Goal: Transaction & Acquisition: Purchase product/service

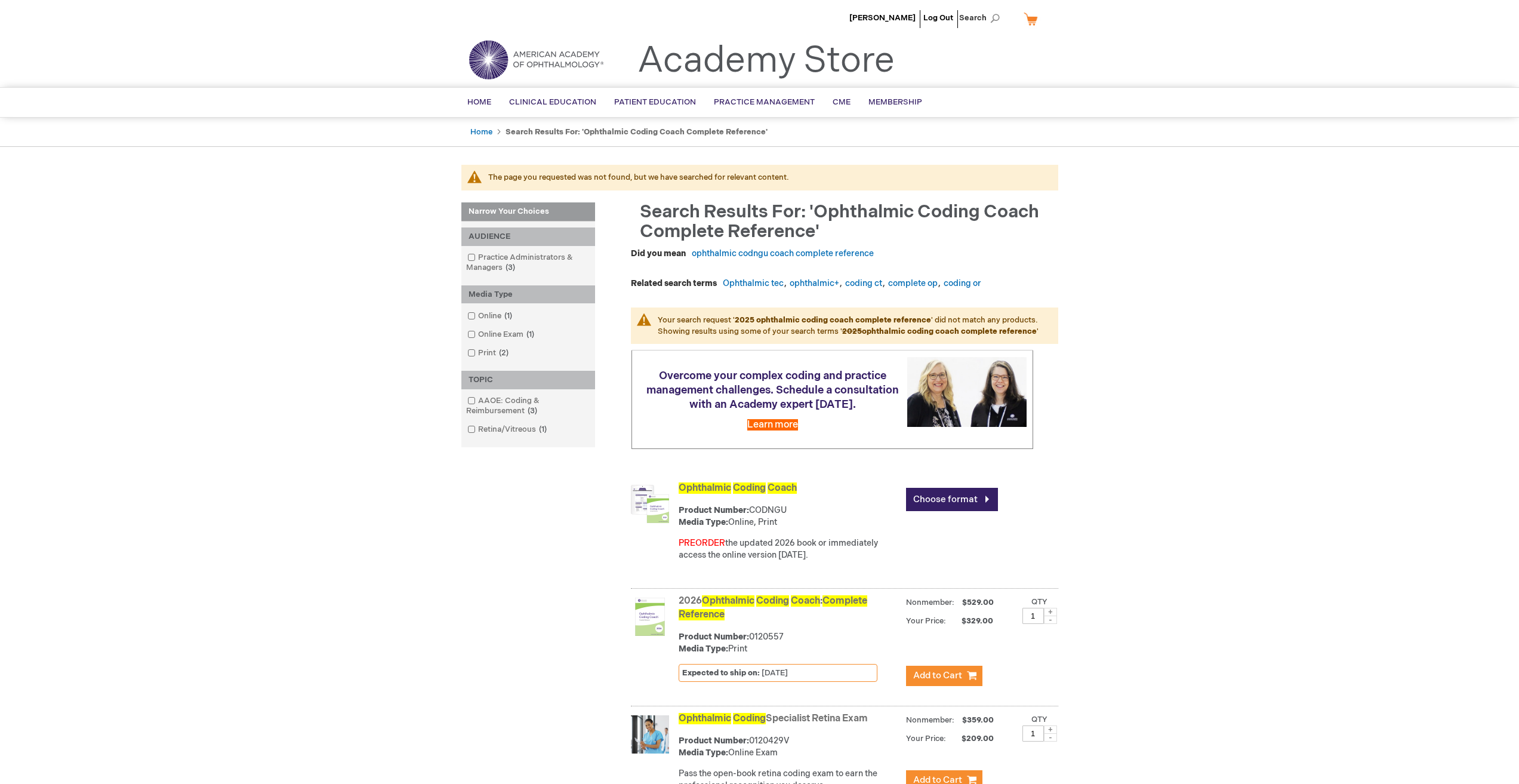
click at [544, 536] on div "Narrow Your Choices Narrow Your Choices Narrow Your Choices AUDIENCE Practice A…" at bounding box center [760, 565] width 597 height 724
drag, startPoint x: 776, startPoint y: 553, endPoint x: 855, endPoint y: 561, distance: 79.4
click at [853, 561] on div "PREORDER the updated 2026 book or immediately access the online version today." at bounding box center [789, 549] width 221 height 24
click at [1065, 552] on main "The page you requested was not found, but we have searched for relevant content…" at bounding box center [760, 546] width 615 height 762
click at [992, 506] on link "Choose format" at bounding box center [952, 499] width 92 height 23
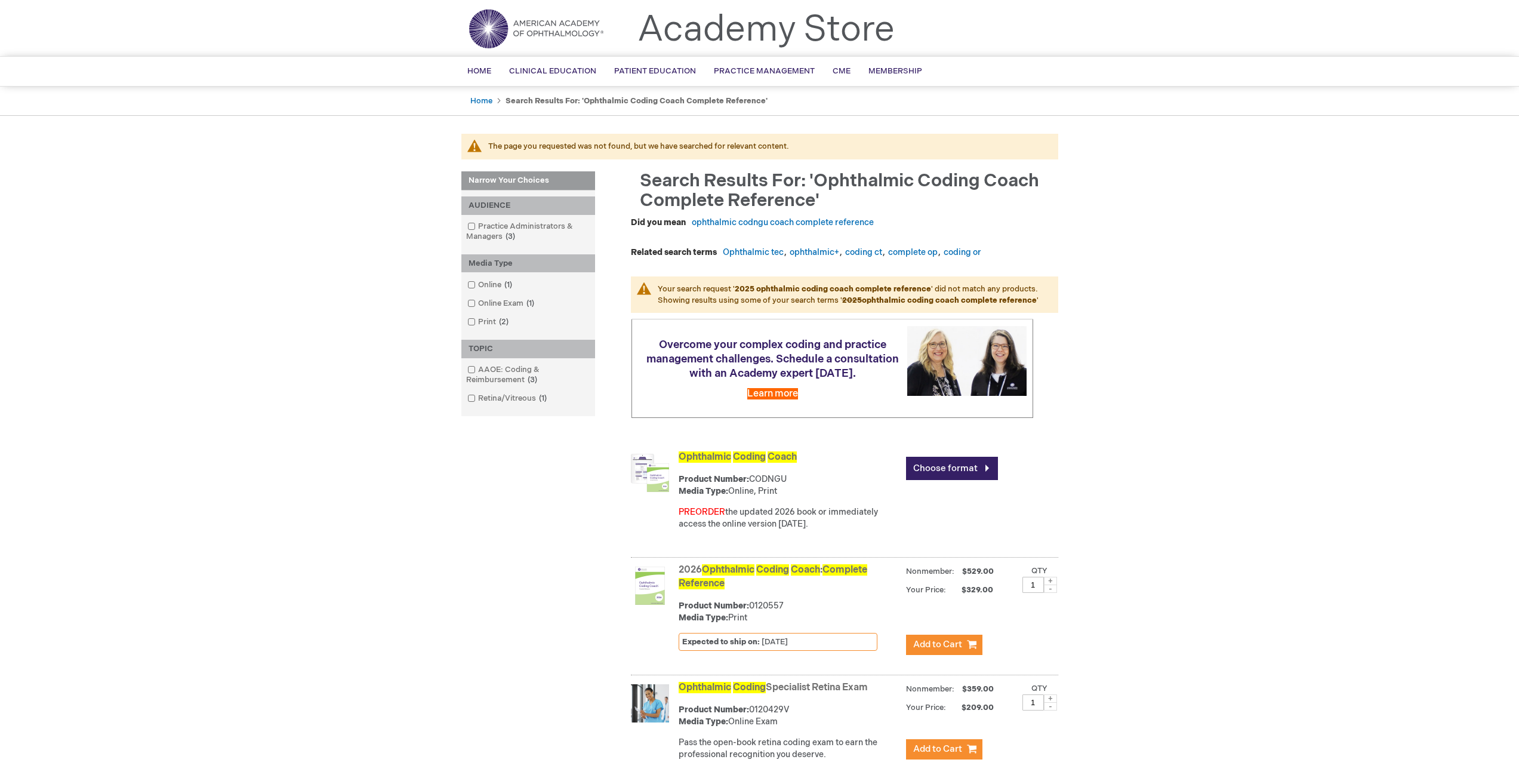
scroll to position [143, 0]
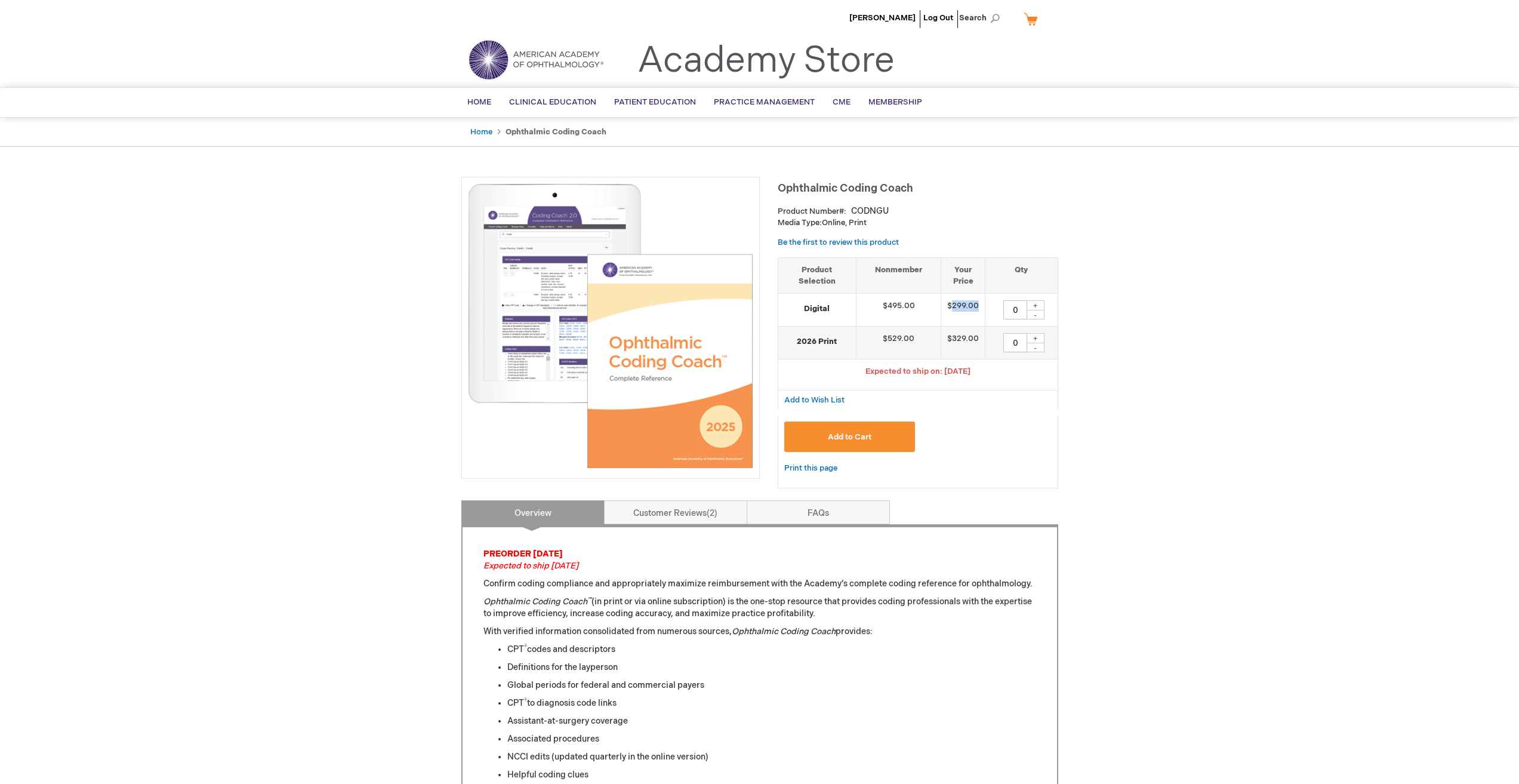
drag, startPoint x: 951, startPoint y: 305, endPoint x: 978, endPoint y: 301, distance: 27.3
click at [978, 301] on td "$299.00" at bounding box center [963, 310] width 44 height 33
drag, startPoint x: 870, startPoint y: 366, endPoint x: 1022, endPoint y: 360, distance: 152.1
click at [1022, 360] on td "Expected to ship on: [DATE]" at bounding box center [918, 375] width 279 height 31
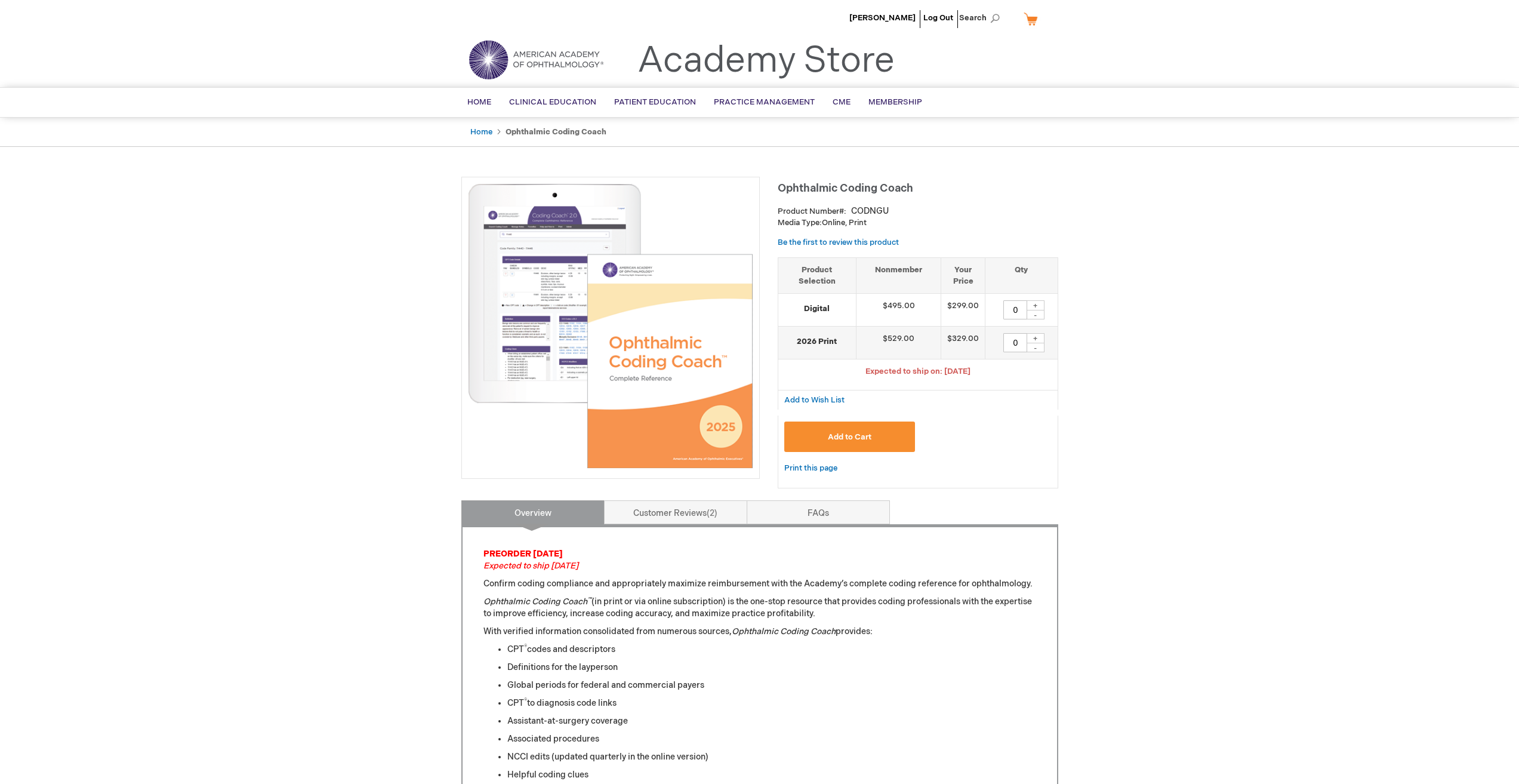
click at [1022, 360] on td "Expected to ship on: [DATE]" at bounding box center [918, 375] width 279 height 31
drag, startPoint x: 985, startPoint y: 375, endPoint x: 884, endPoint y: 379, distance: 101.1
click at [884, 379] on td "Expected to ship on: [DATE]" at bounding box center [918, 375] width 279 height 31
click at [883, 346] on td "$529.00" at bounding box center [899, 343] width 85 height 33
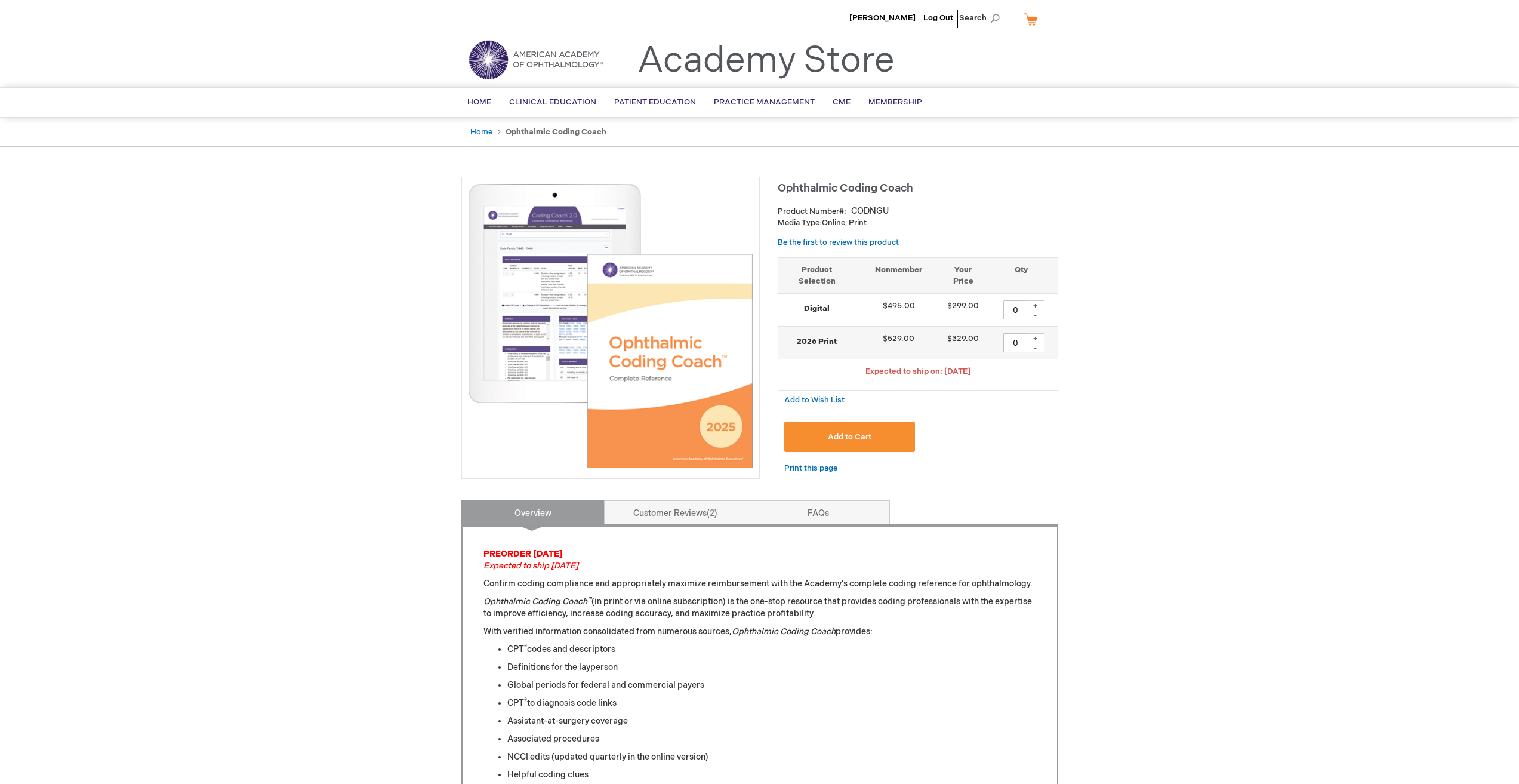
click at [1032, 305] on div "+" at bounding box center [1036, 305] width 18 height 10
click at [1029, 320] on td "1 + -" at bounding box center [1022, 310] width 72 height 33
click at [1031, 318] on div "-" at bounding box center [1036, 314] width 18 height 10
type input "0"
click at [887, 315] on td "$495.00" at bounding box center [899, 310] width 85 height 33
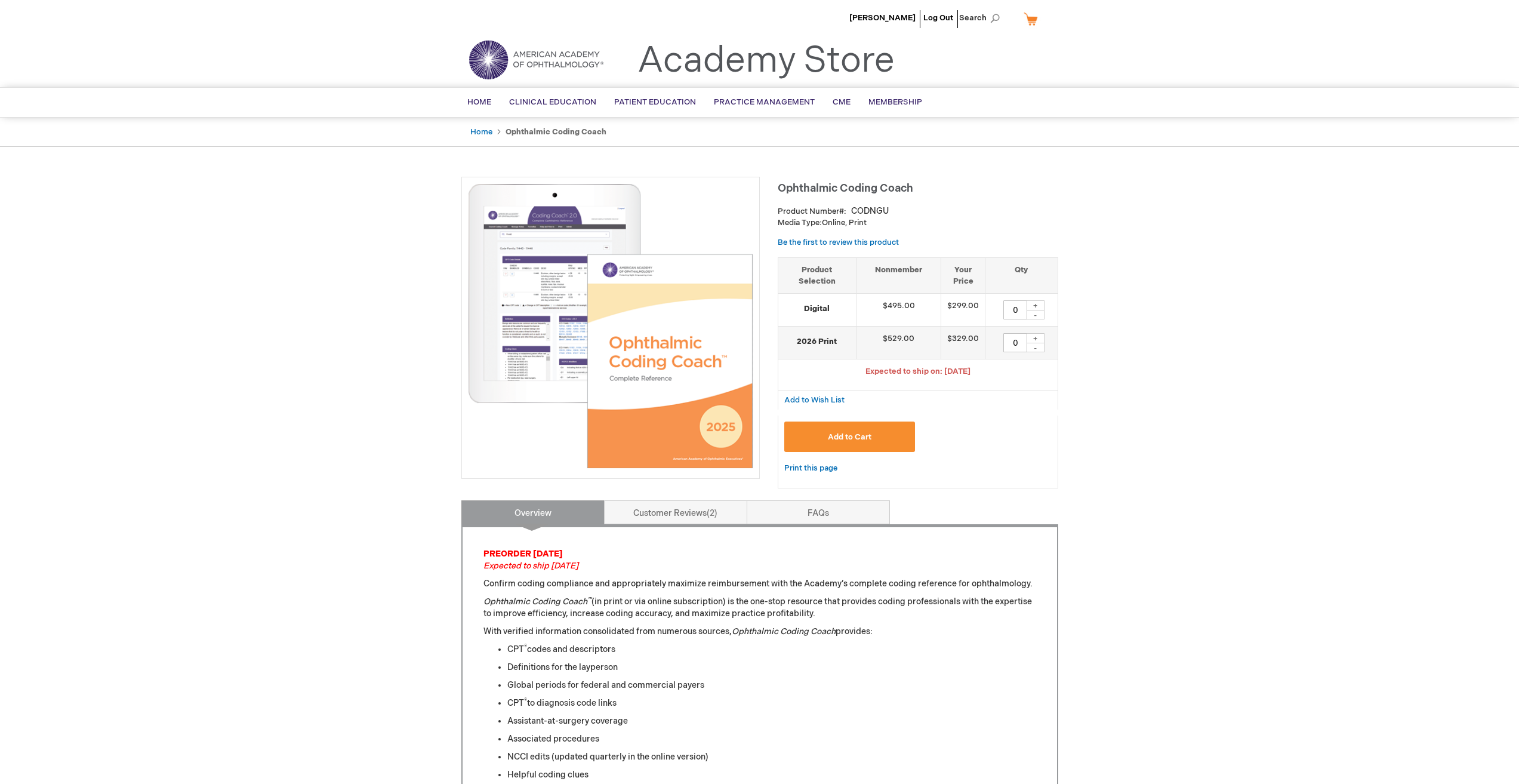
drag, startPoint x: 620, startPoint y: 614, endPoint x: 840, endPoint y: 614, distance: 220.0
click at [840, 614] on p "Ophthalmic Coding Coach ™ (in print or via online subscription) is the one-stop…" at bounding box center [760, 607] width 552 height 24
click at [908, 629] on p "With verified information consolidated from numerous sources, Ophthalmic Coding…" at bounding box center [760, 631] width 552 height 12
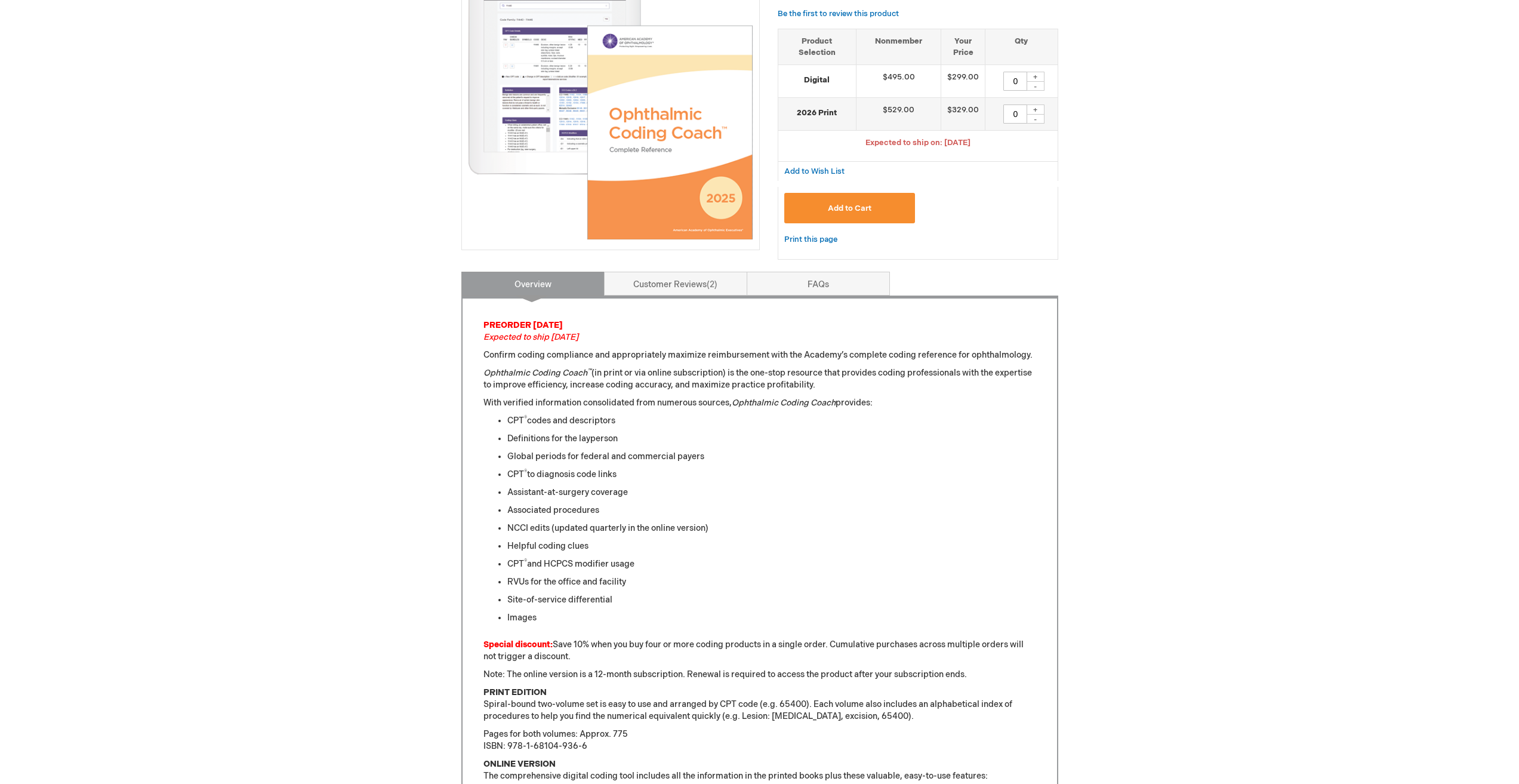
scroll to position [239, 0]
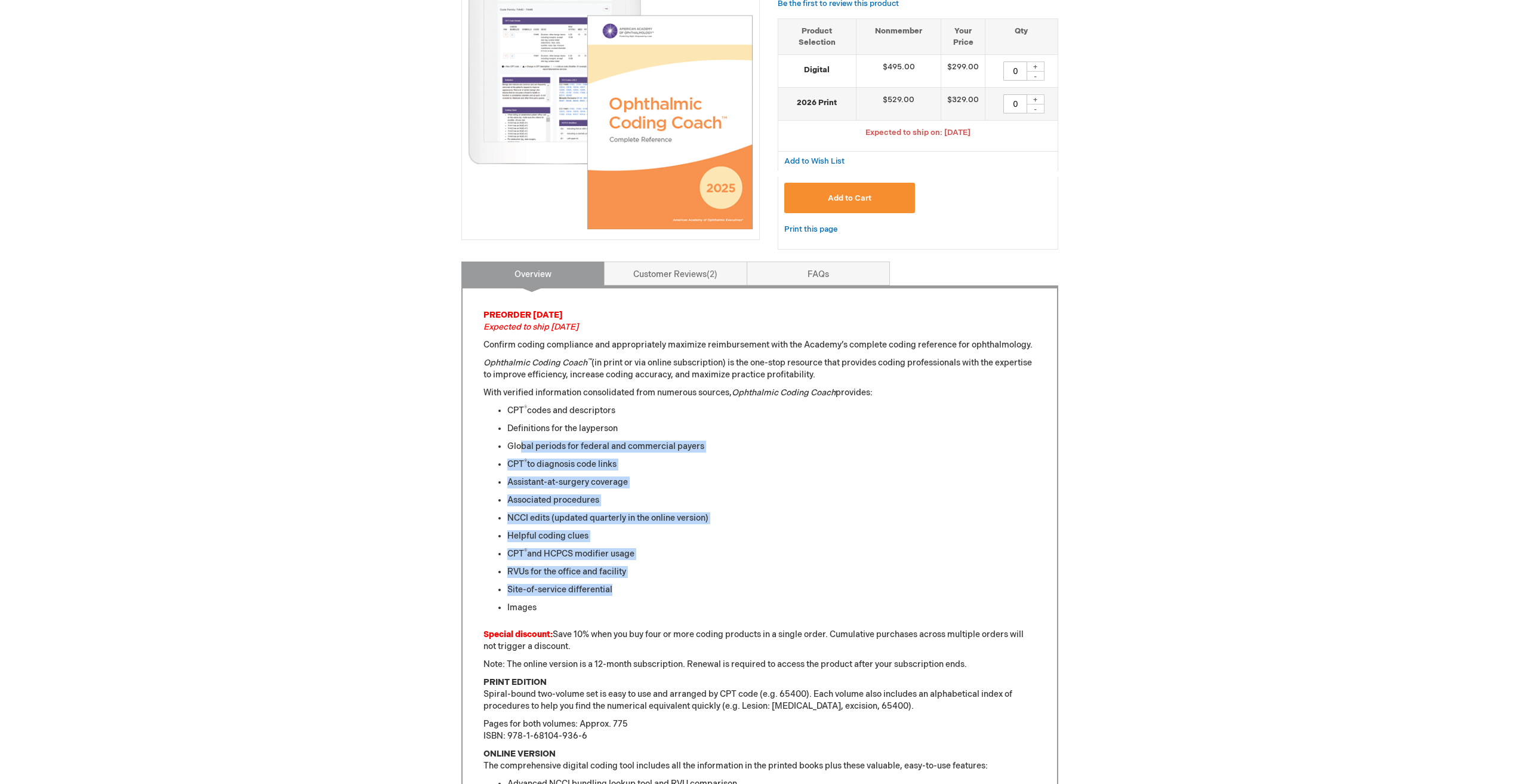
drag, startPoint x: 723, startPoint y: 437, endPoint x: 734, endPoint y: 576, distance: 139.4
click at [732, 579] on ul "CPT ® codes and descriptors Definitions for the layperson Global periods for fe…" at bounding box center [760, 509] width 552 height 209
click at [734, 576] on li "RVUs for the office and facility" at bounding box center [772, 572] width 529 height 12
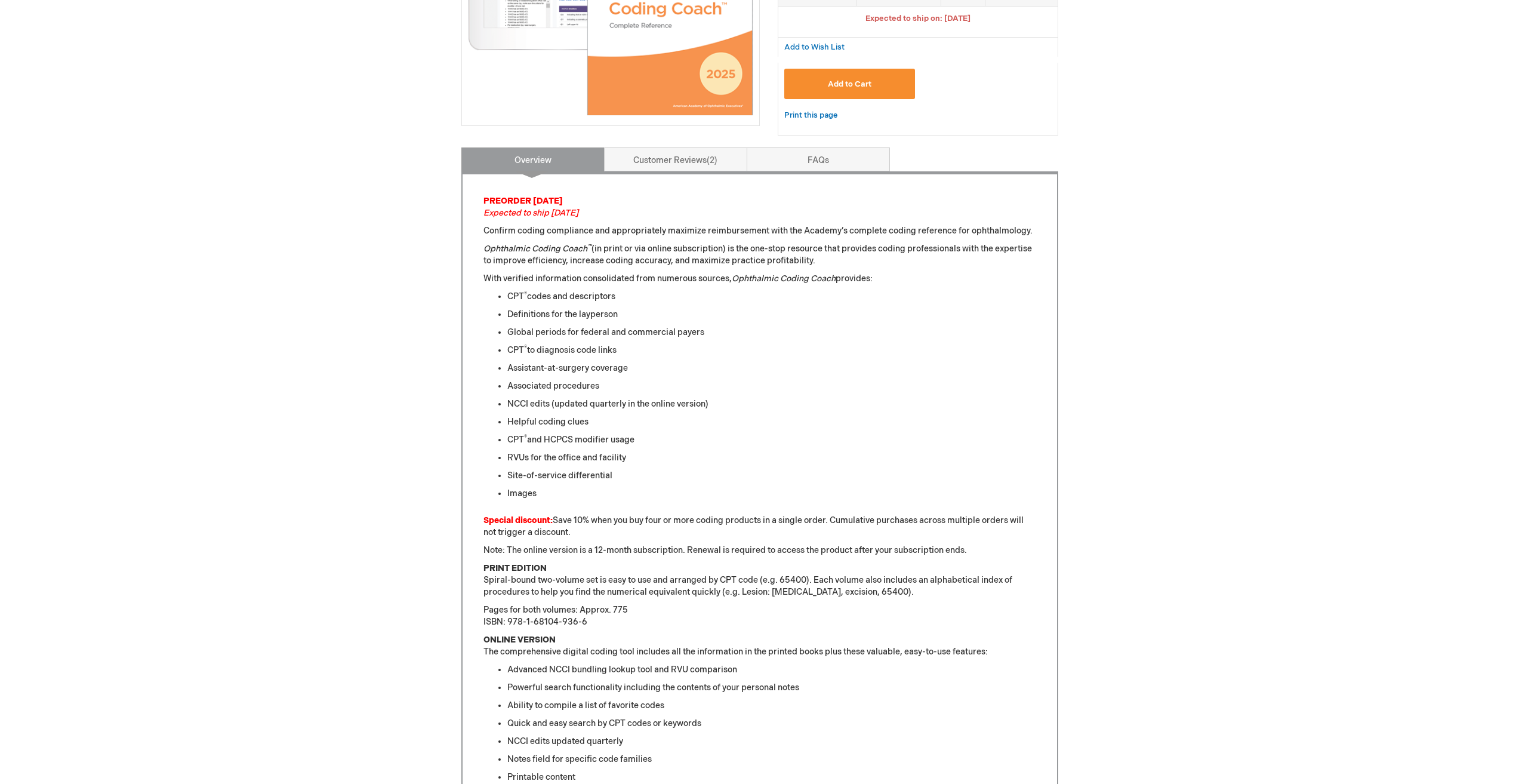
scroll to position [358, 0]
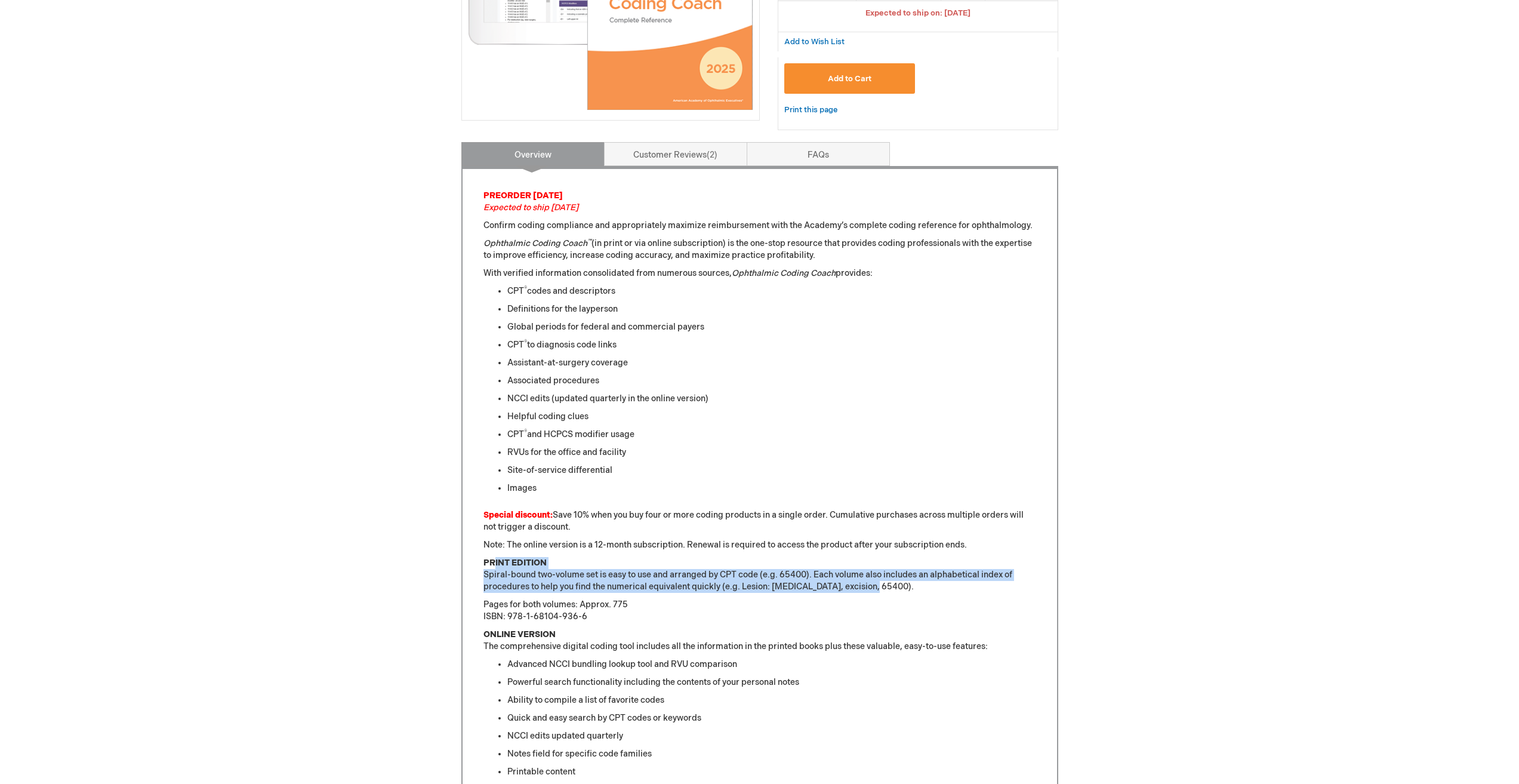
drag, startPoint x: 496, startPoint y: 568, endPoint x: 935, endPoint y: 583, distance: 439.3
click at [935, 583] on p "PRINT EDITION Spiral-bound two-volume set is easy to use and arranged by CPT co…" at bounding box center [760, 574] width 552 height 36
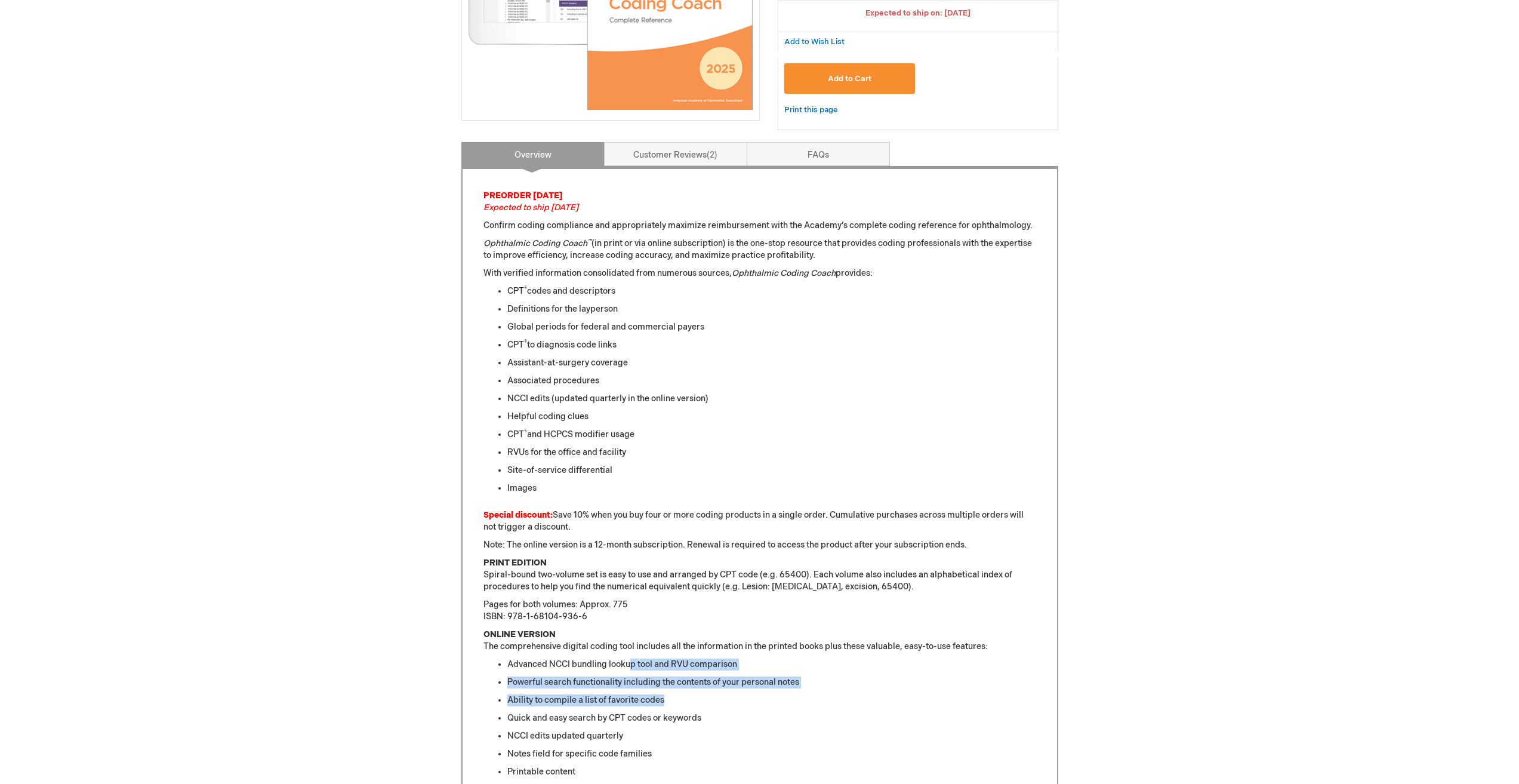
drag, startPoint x: 628, startPoint y: 653, endPoint x: 964, endPoint y: 701, distance: 339.4
click at [963, 701] on div "PREORDER TODAY Expected to ship Jan. 2026 Confirm coding compliance and appropr…" at bounding box center [760, 616] width 552 height 854
click at [964, 701] on li "Ability to compile a list of favorite codes" at bounding box center [772, 700] width 529 height 12
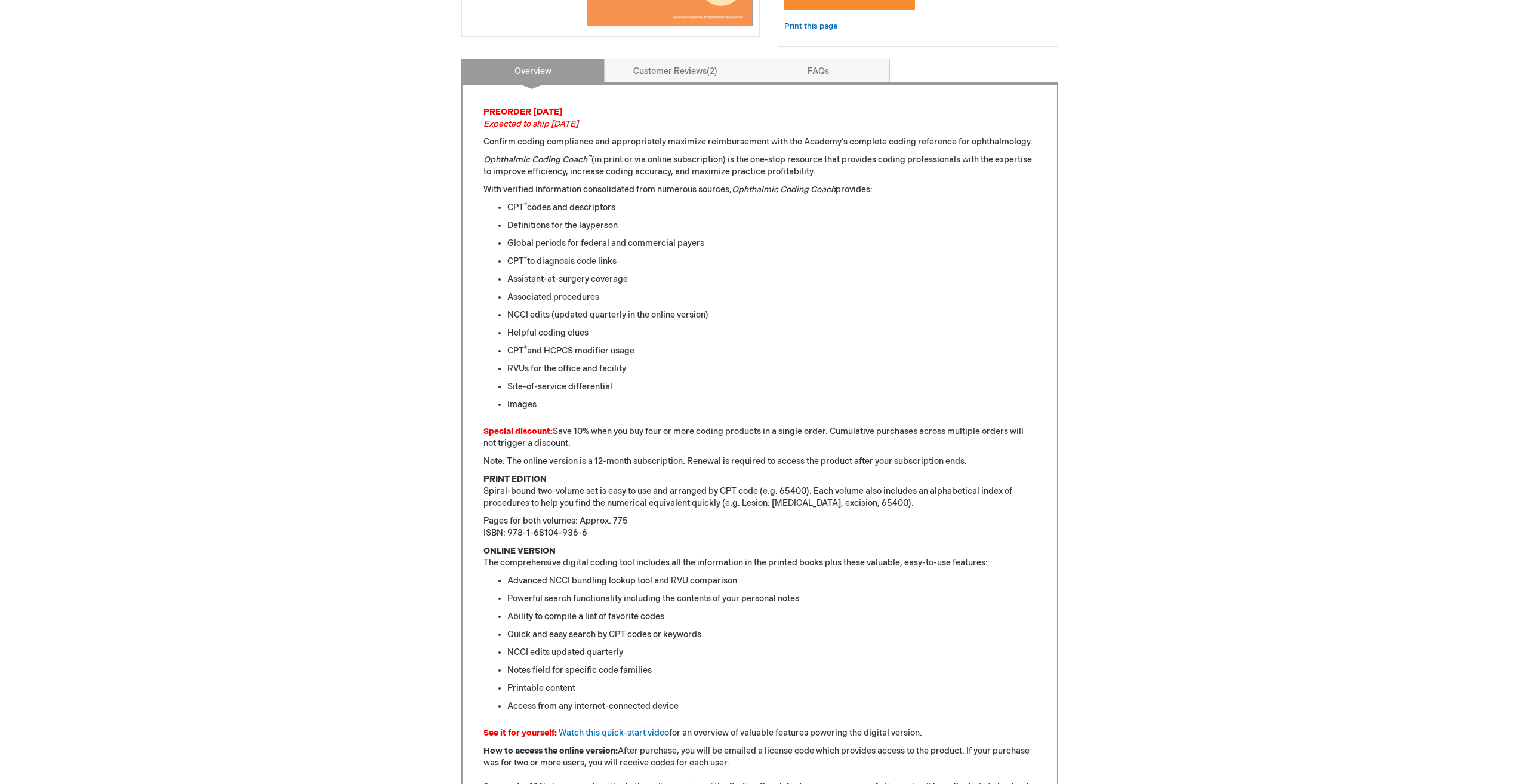
scroll to position [477, 0]
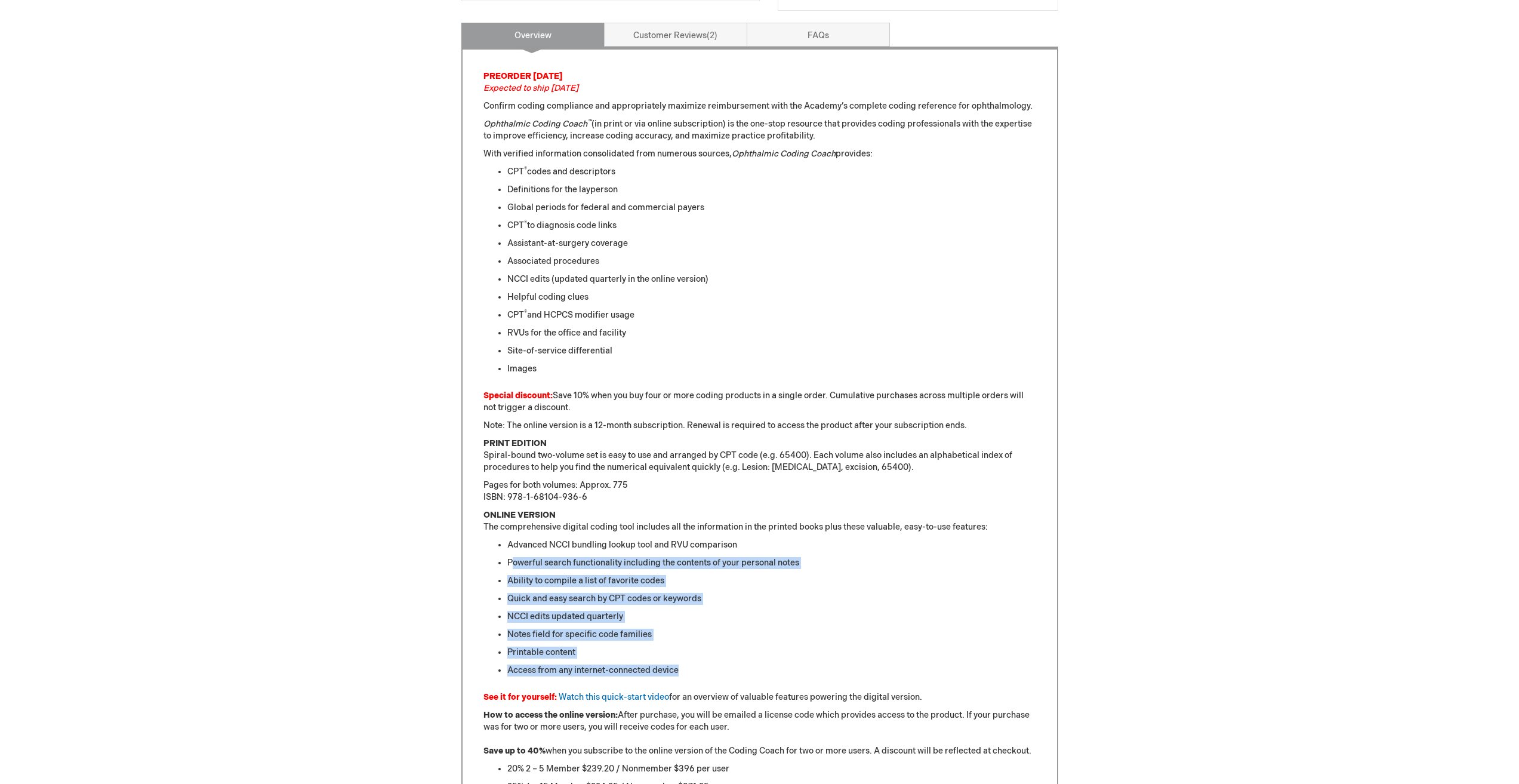
drag, startPoint x: 521, startPoint y: 557, endPoint x: 868, endPoint y: 659, distance: 361.7
click at [868, 659] on ul "Advanced NCCI bundling lookup tool and RVU comparison Powerful search functiona…" at bounding box center [760, 607] width 552 height 137
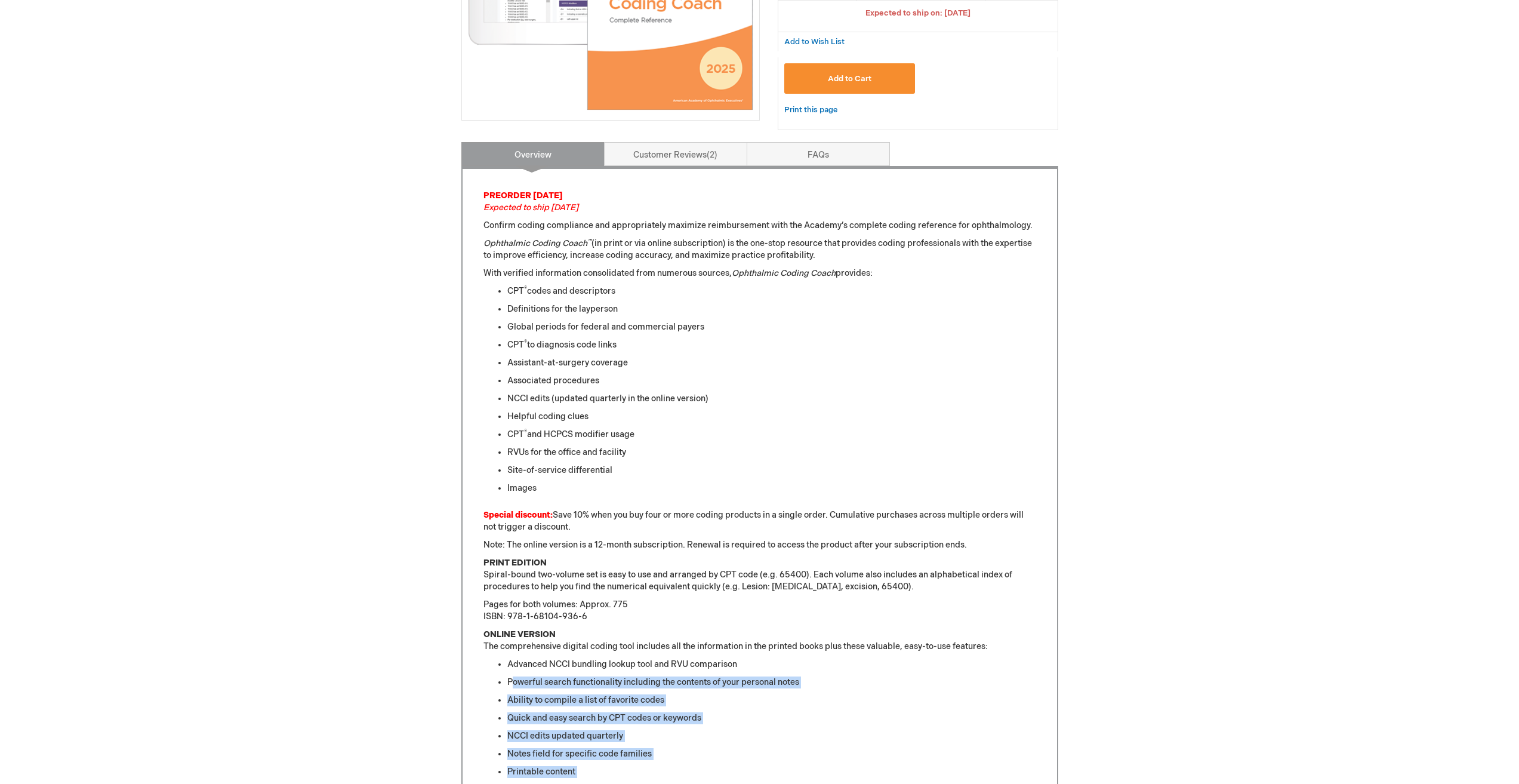
scroll to position [418, 0]
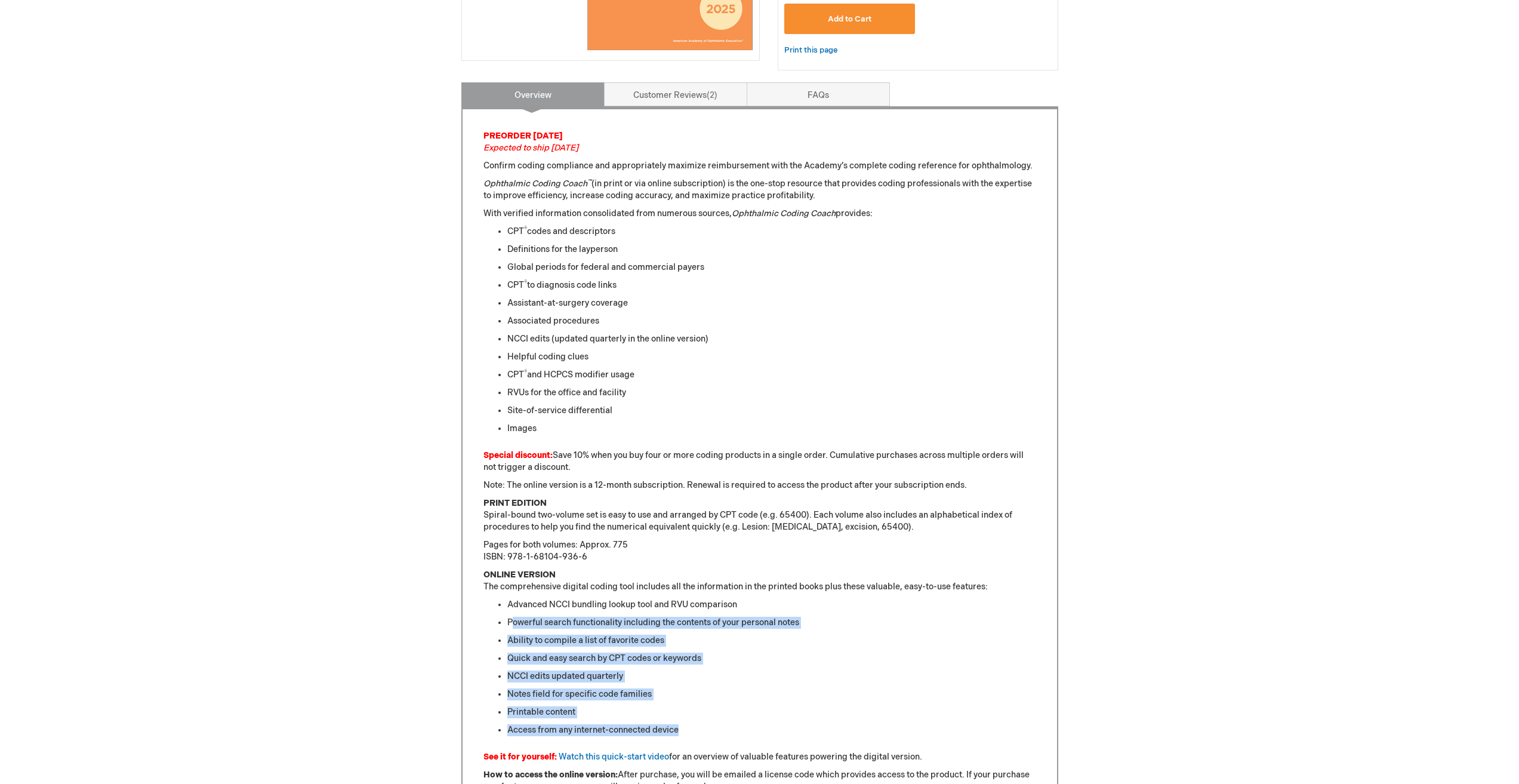
drag, startPoint x: 547, startPoint y: 484, endPoint x: 996, endPoint y: 474, distance: 449.1
click at [996, 474] on div "PREORDER TODAY Expected to ship Jan. 2026 Confirm coding compliance and appropr…" at bounding box center [760, 557] width 552 height 854
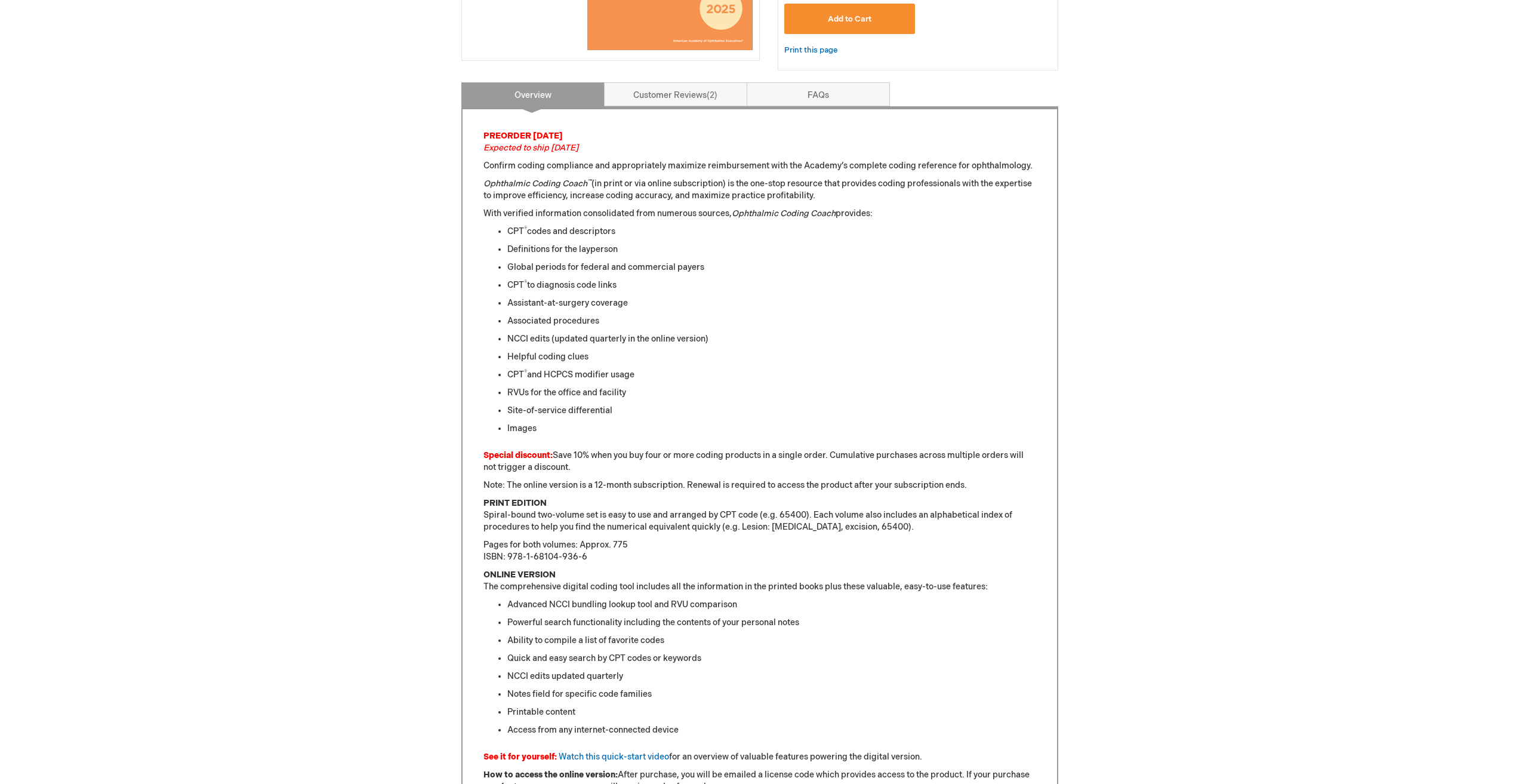
click at [1247, 430] on div "[PERSON_NAME] Log Out Search My Cart CLOSE RECENTLY ADDED ITEM(S) Close There a…" at bounding box center [760, 493] width 1519 height 1822
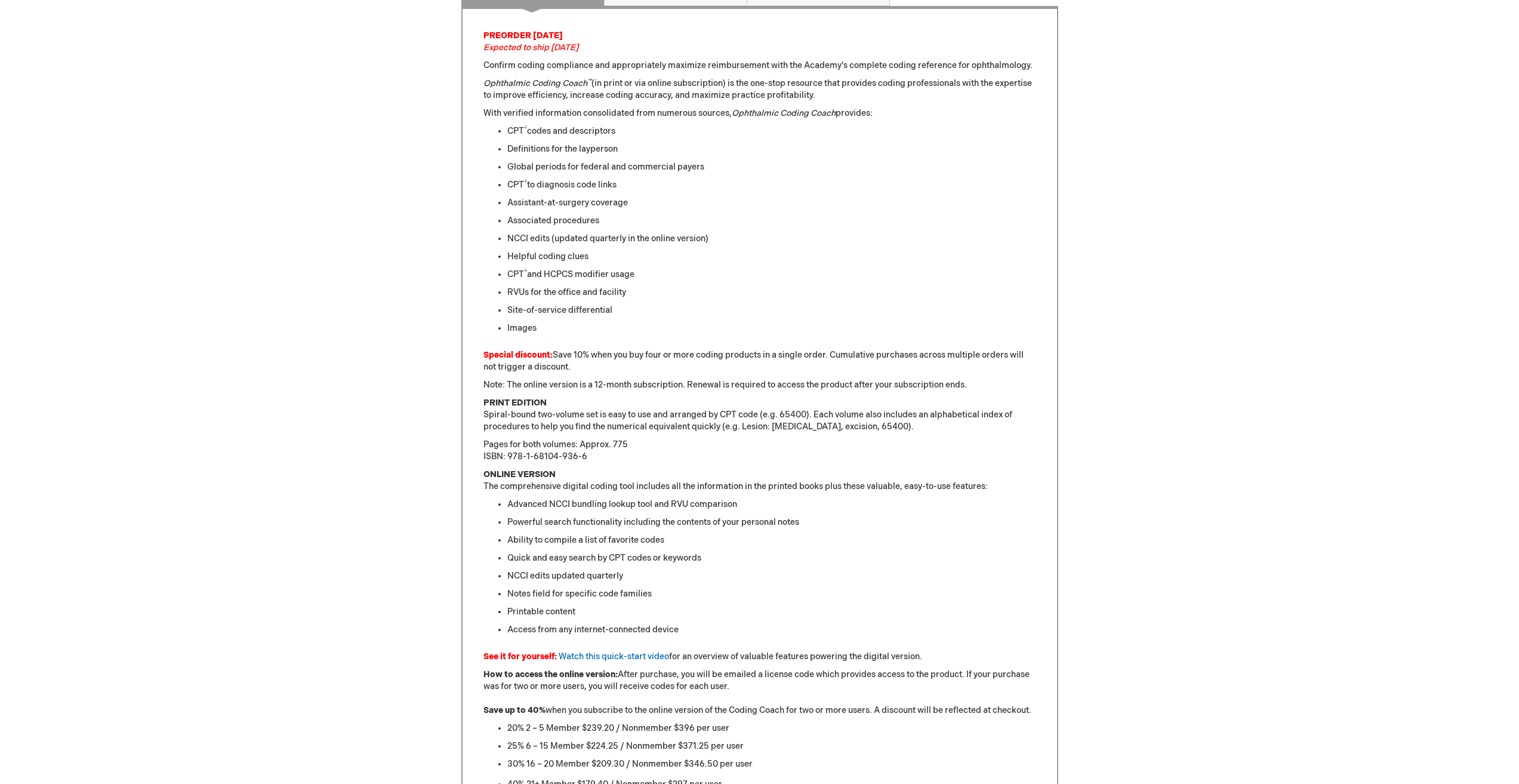
scroll to position [358, 0]
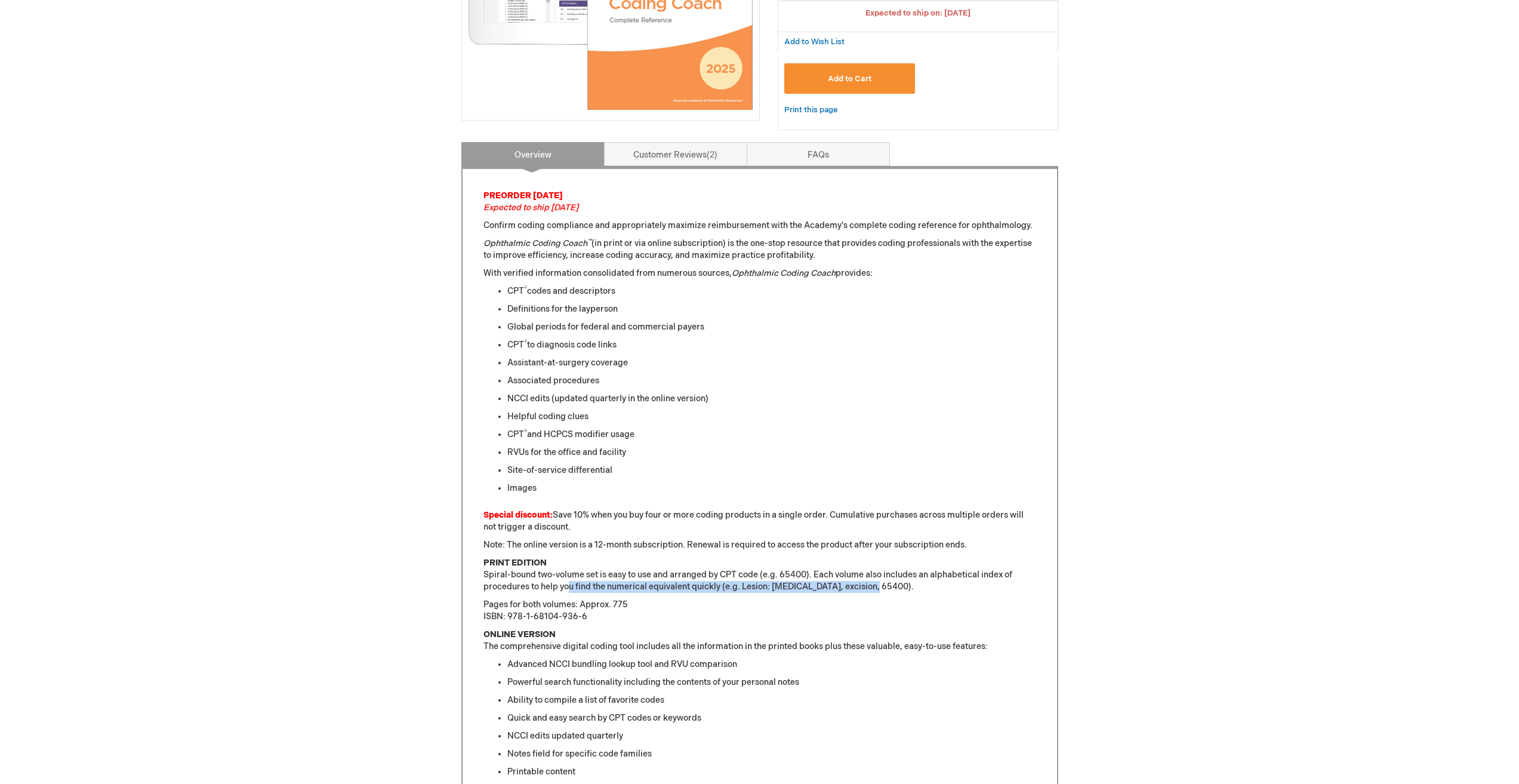
drag, startPoint x: 639, startPoint y: 587, endPoint x: 893, endPoint y: 586, distance: 254.0
click at [893, 586] on p "PRINT EDITION Spiral-bound two-volume set is easy to use and arranged by CPT co…" at bounding box center [760, 574] width 552 height 36
click at [883, 574] on p "PRINT EDITION Spiral-bound two-volume set is easy to use and arranged by CPT co…" at bounding box center [760, 574] width 552 height 36
drag, startPoint x: 855, startPoint y: 579, endPoint x: 1027, endPoint y: 582, distance: 172.0
click at [1027, 582] on p "PRINT EDITION Spiral-bound two-volume set is easy to use and arranged by CPT co…" at bounding box center [760, 574] width 552 height 36
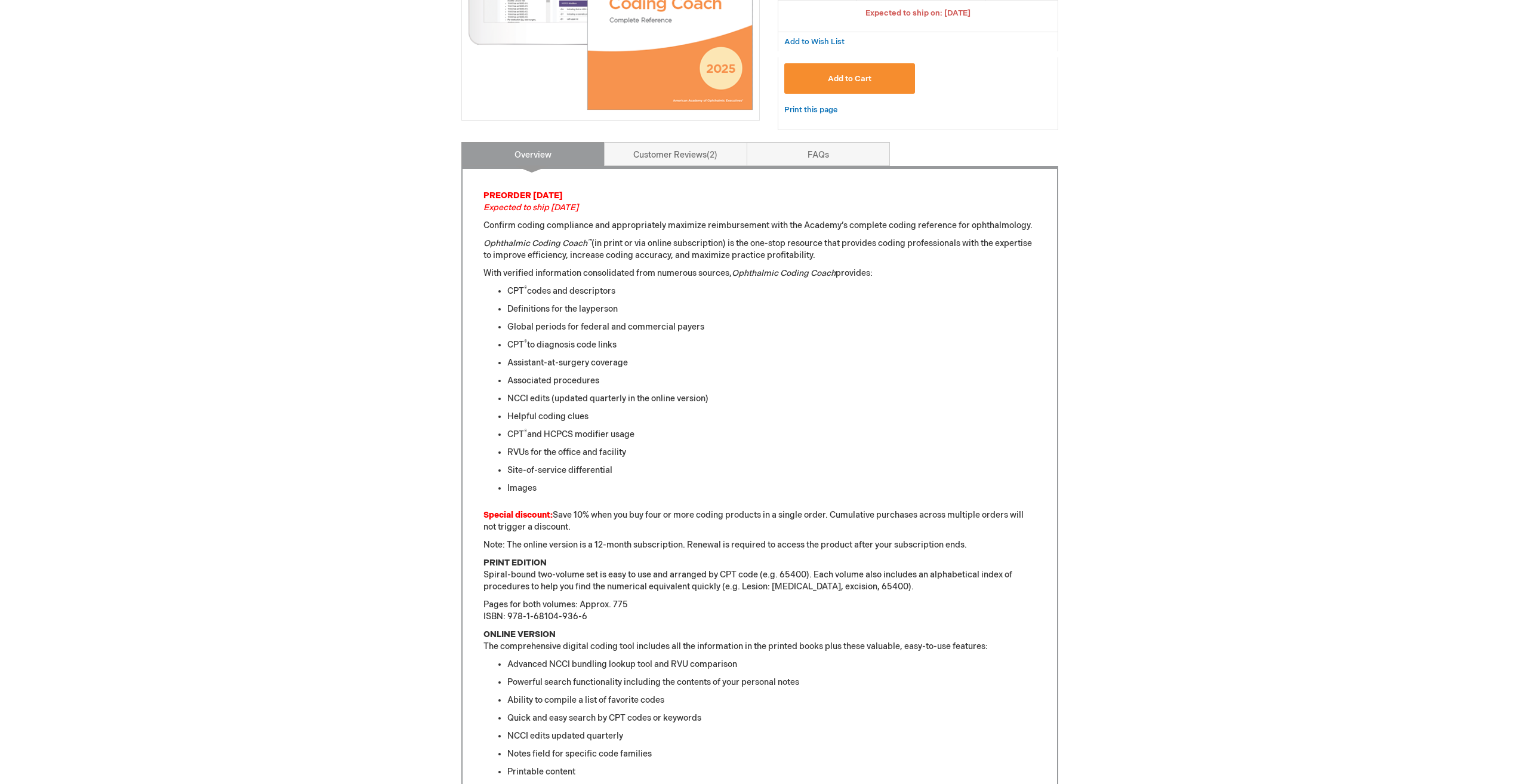
click at [966, 481] on ul "CPT ® codes and descriptors Definitions for the layperson Global periods for fe…" at bounding box center [760, 389] width 552 height 209
drag, startPoint x: 468, startPoint y: 254, endPoint x: 876, endPoint y: 274, distance: 408.5
click at [876, 274] on div "PREORDER TODAY Expected to ship Jan. 2026 Confirm coding compliance and appropr…" at bounding box center [760, 616] width 597 height 900
click at [875, 274] on p "With verified information consolidated from numerous sources, Ophthalmic Coding…" at bounding box center [760, 273] width 552 height 12
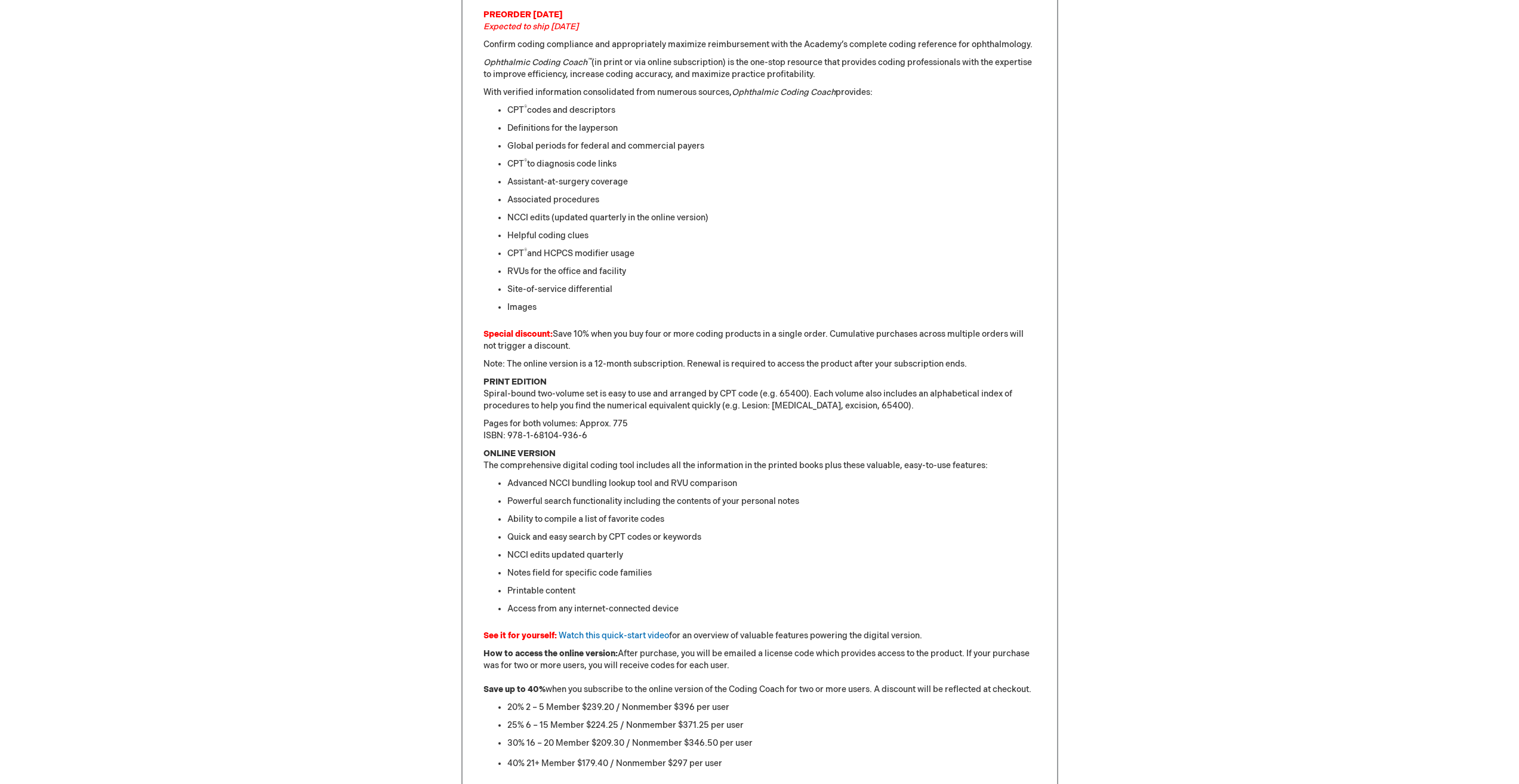
scroll to position [597, 0]
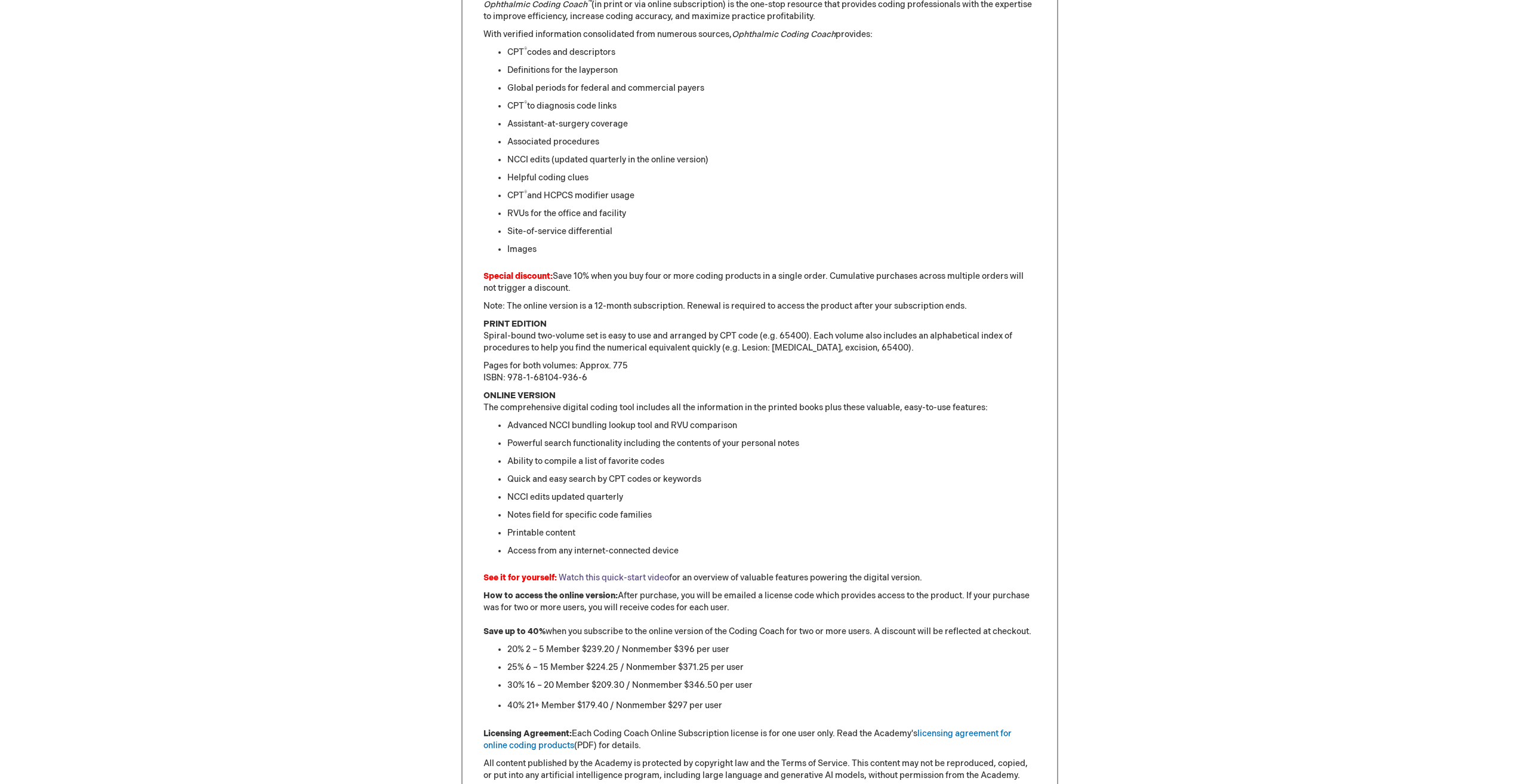
click at [591, 575] on link "Watch this quick-start video" at bounding box center [614, 578] width 111 height 10
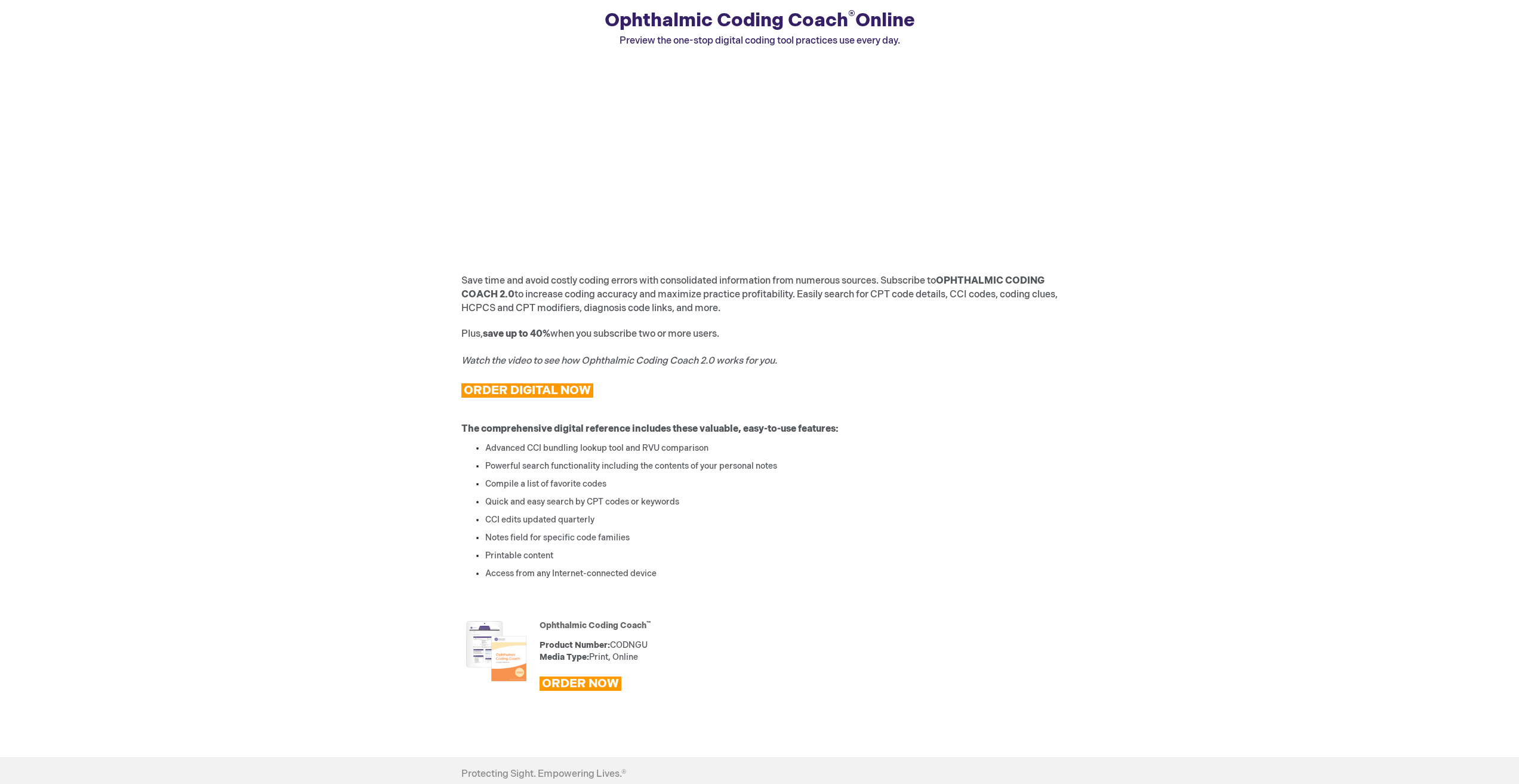
scroll to position [239, 0]
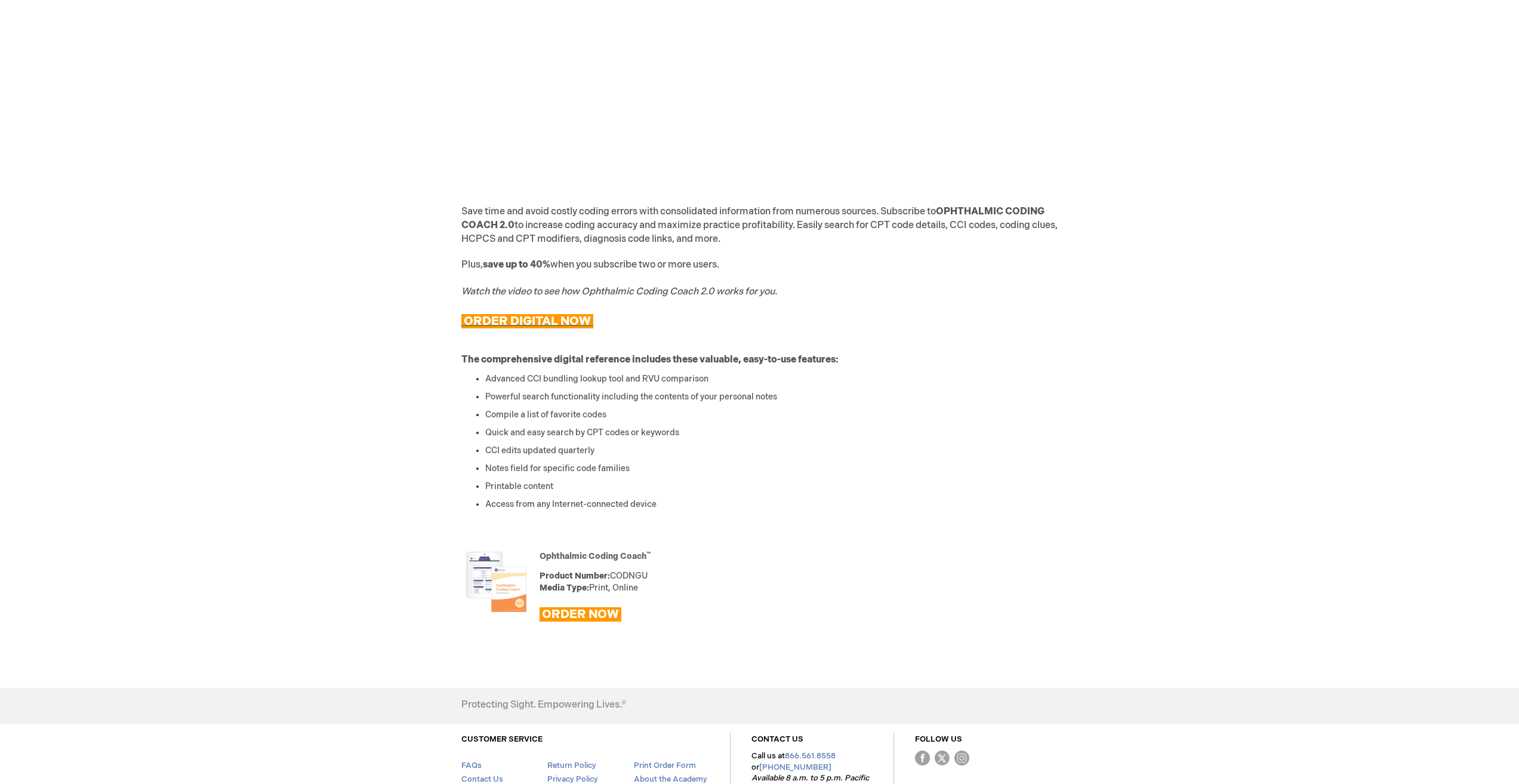
click at [530, 320] on span "ORDER DIGITAL NOW" at bounding box center [527, 321] width 127 height 14
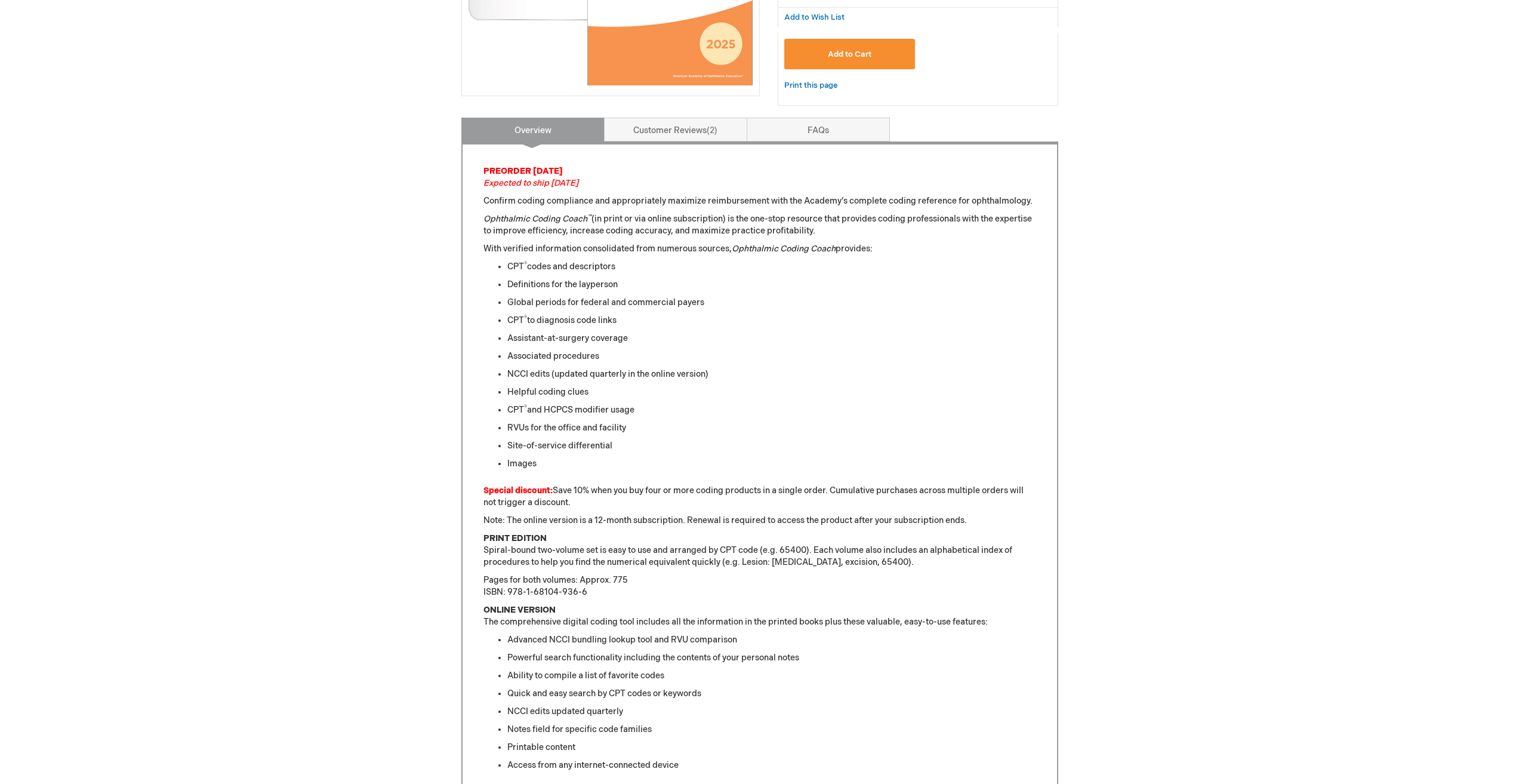
scroll to position [418, 0]
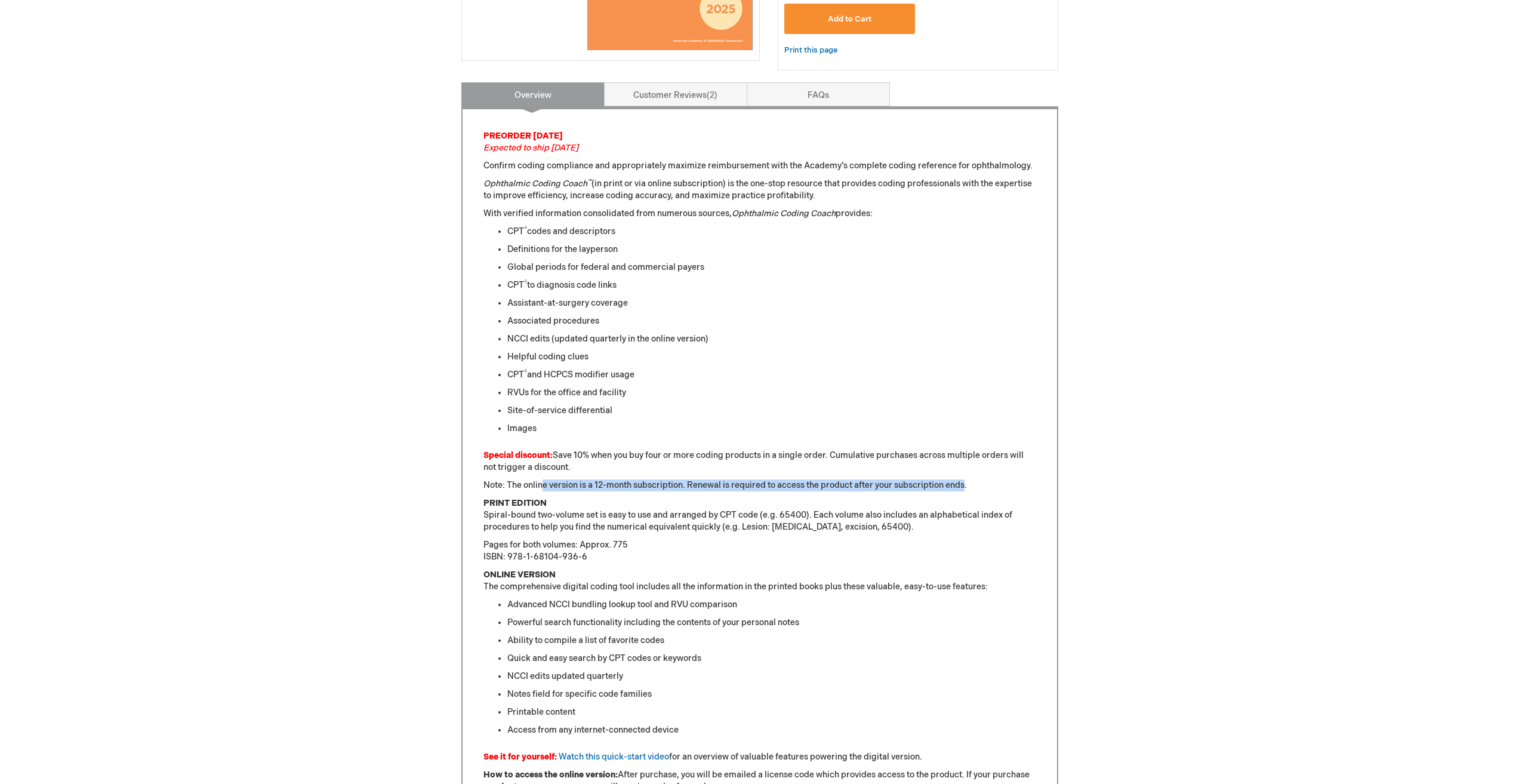
drag, startPoint x: 625, startPoint y: 481, endPoint x: 963, endPoint y: 490, distance: 338.1
click at [963, 490] on p "Note: The online version is a 12-month subscription. Renewal is required to acc…" at bounding box center [760, 485] width 552 height 12
click at [962, 490] on p "Note: The online version is a 12-month subscription. Renewal is required to acc…" at bounding box center [760, 485] width 552 height 12
click at [961, 489] on p "Note: The online version is a 12-month subscription. Renewal is required to acc…" at bounding box center [760, 485] width 552 height 12
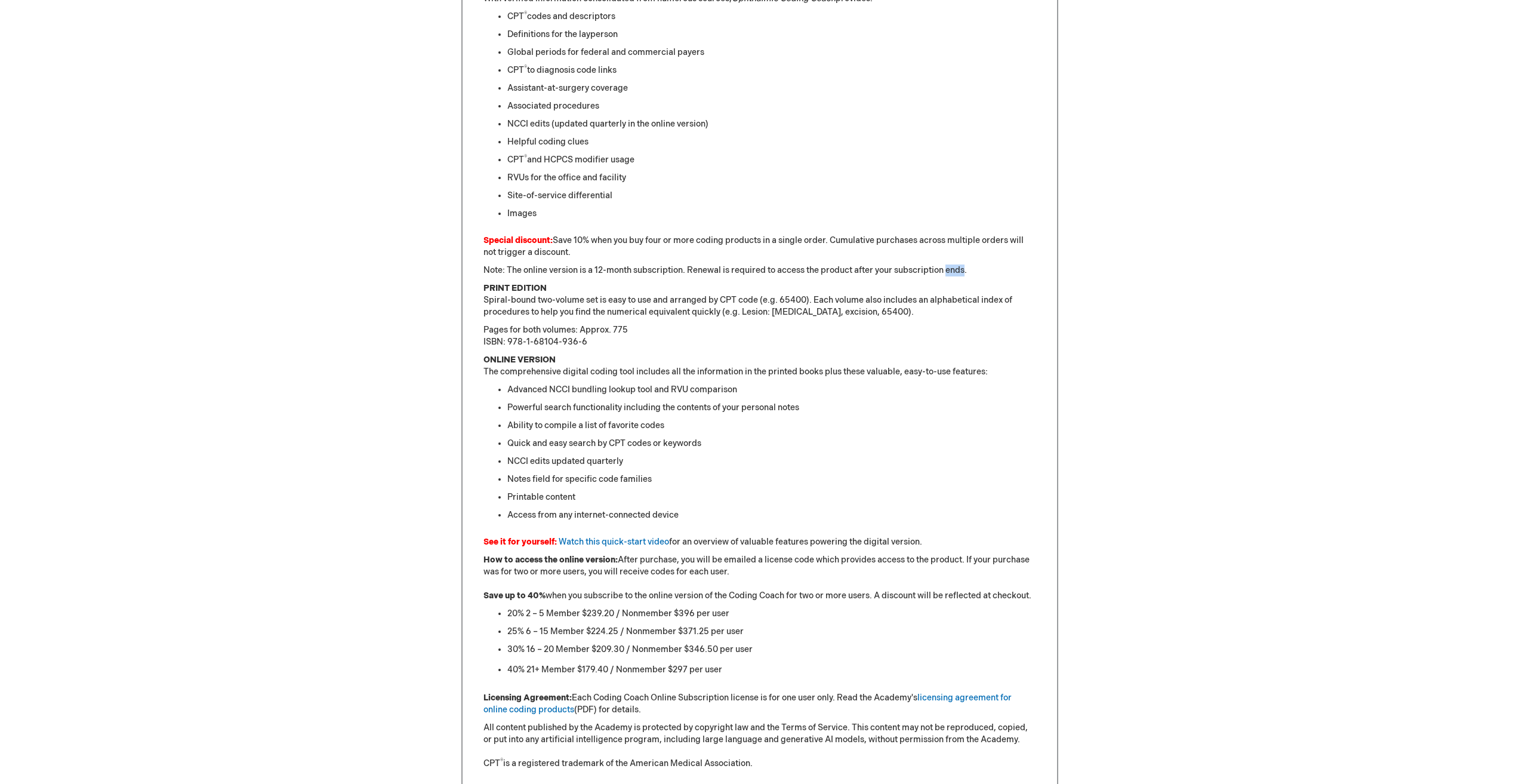
scroll to position [657, 0]
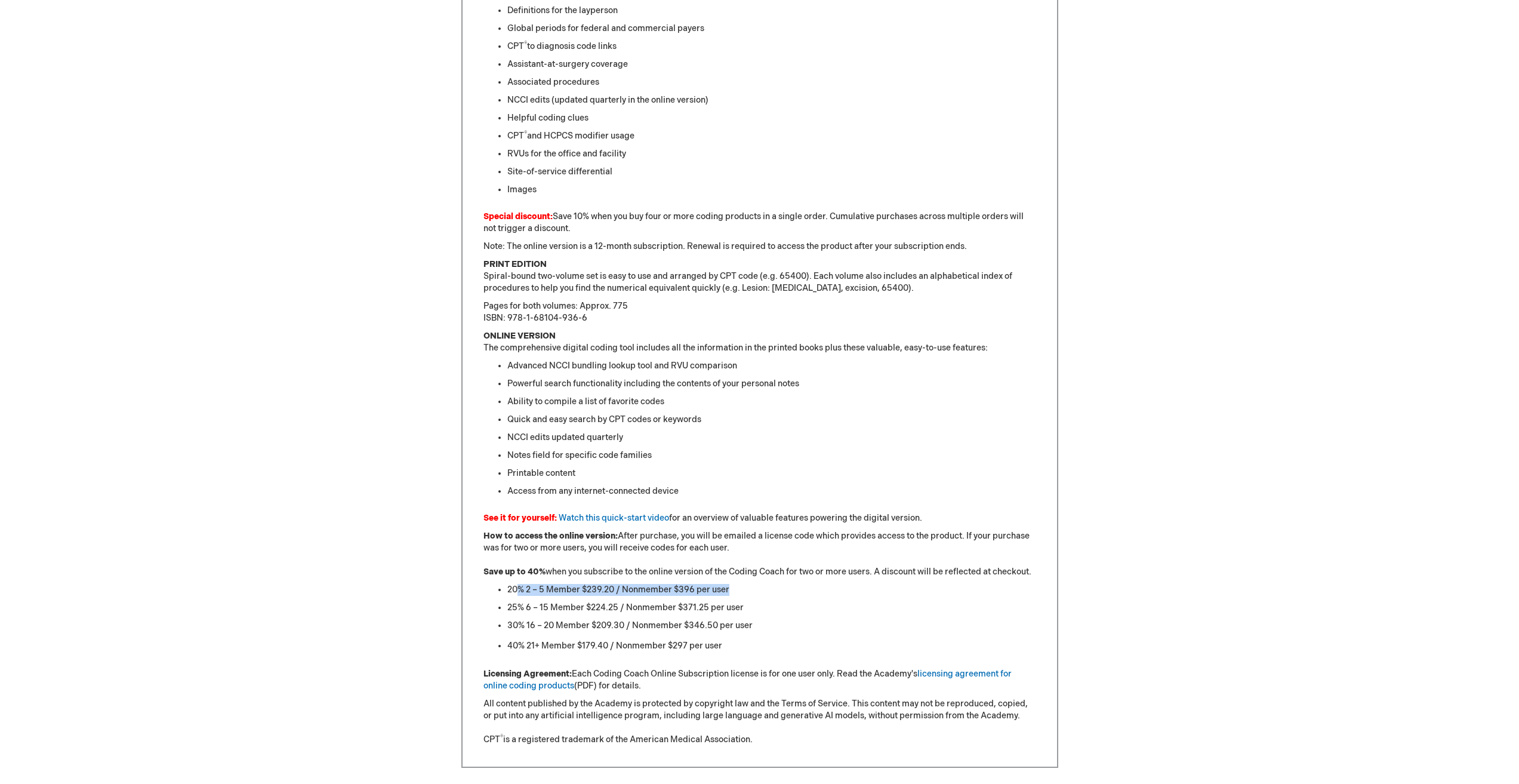
drag, startPoint x: 600, startPoint y: 587, endPoint x: 776, endPoint y: 586, distance: 176.0
click at [776, 586] on li "20% 2 – 5 Member $239.20 / Nonmember $396 per user" at bounding box center [772, 589] width 529 height 12
click at [774, 585] on li "20% 2 – 5 Member $239.20 / Nonmember $396 per user" at bounding box center [772, 589] width 529 height 12
click at [838, 587] on li "20% 2 – 5 Member $239.20 / Nonmember $396 per user" at bounding box center [772, 589] width 529 height 12
click at [618, 591] on li "20% 2 – 5 Member $239.20 / Nonmember $396 per user" at bounding box center [772, 589] width 529 height 12
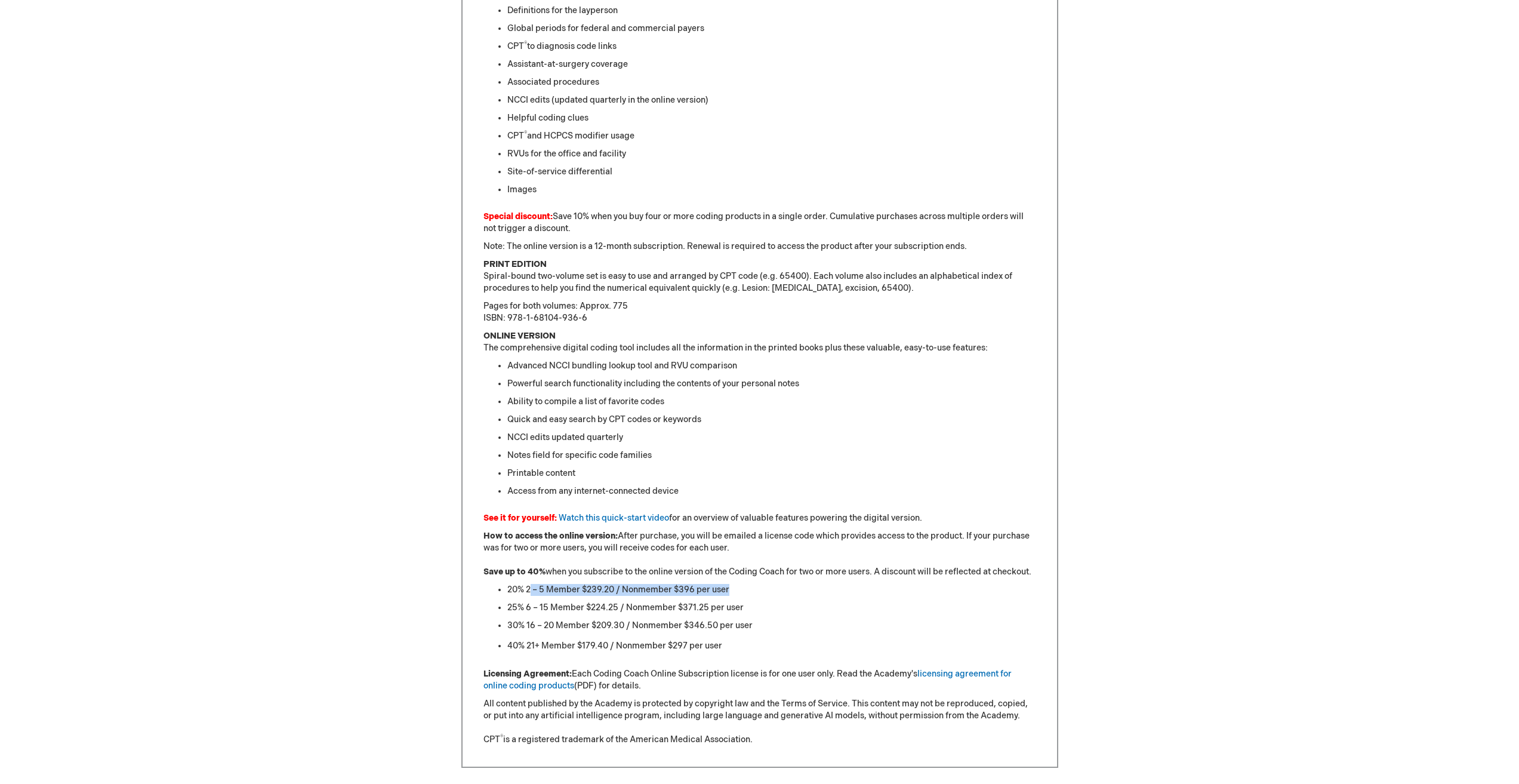
drag, startPoint x: 563, startPoint y: 585, endPoint x: 730, endPoint y: 591, distance: 167.1
click at [731, 591] on li "20% 2 – 5 Member $239.20 / Nonmember $396 per user" at bounding box center [772, 589] width 529 height 12
click at [1296, 655] on div "[PERSON_NAME] Log Out Search My Cart CLOSE RECENTLY ADDED ITEM(S) Close There a…" at bounding box center [760, 254] width 1519 height 1822
click at [541, 689] on link "licensing agreement for online coding products" at bounding box center [747, 679] width 529 height 22
